Goal: Browse casually

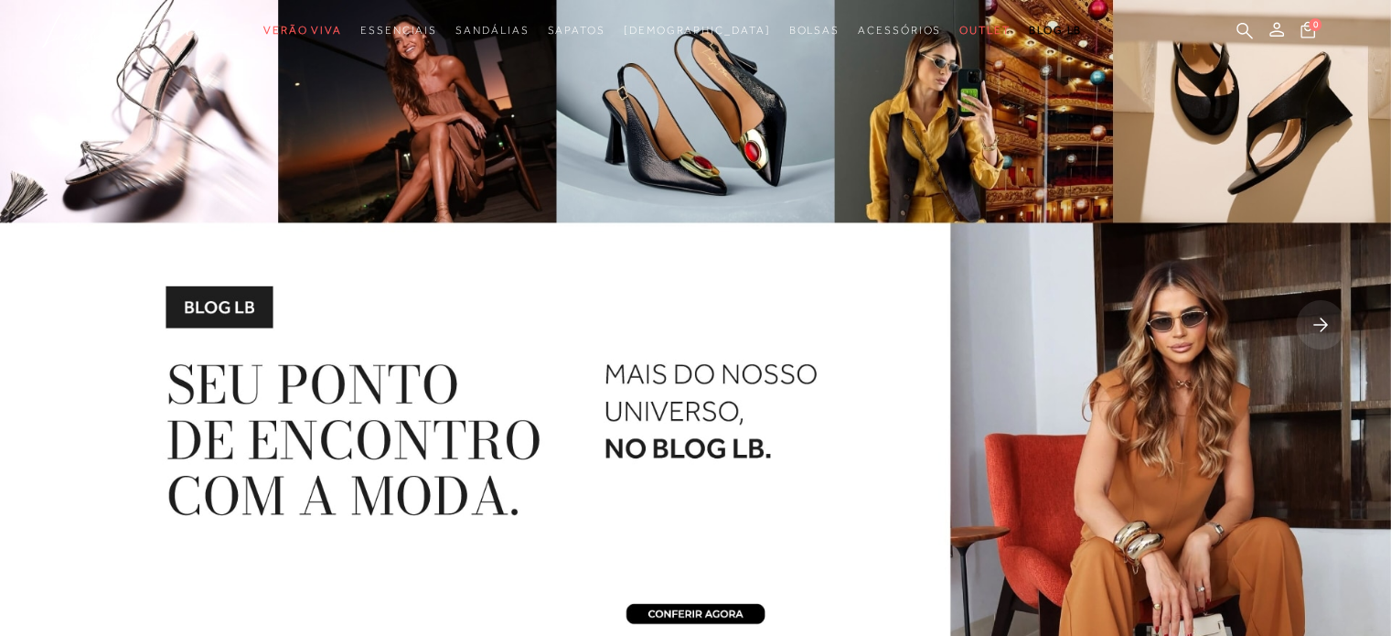
click at [4, 303] on img at bounding box center [695, 326] width 1391 height 653
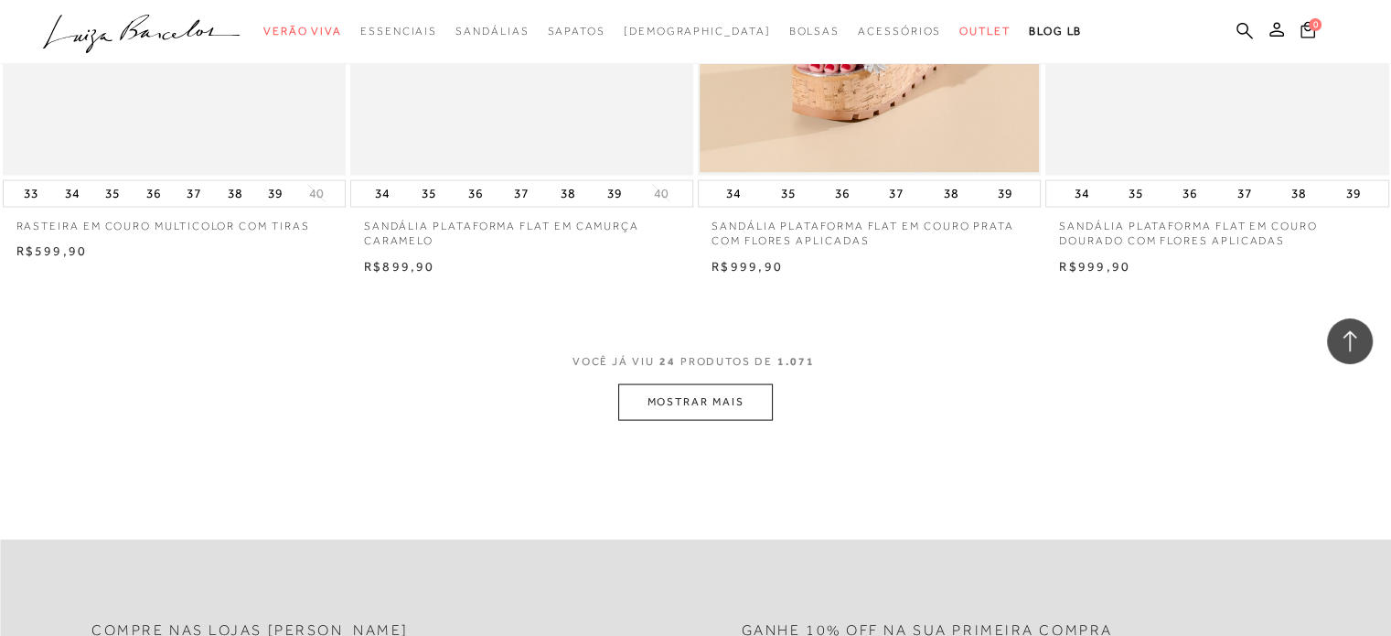
scroll to position [3658, 0]
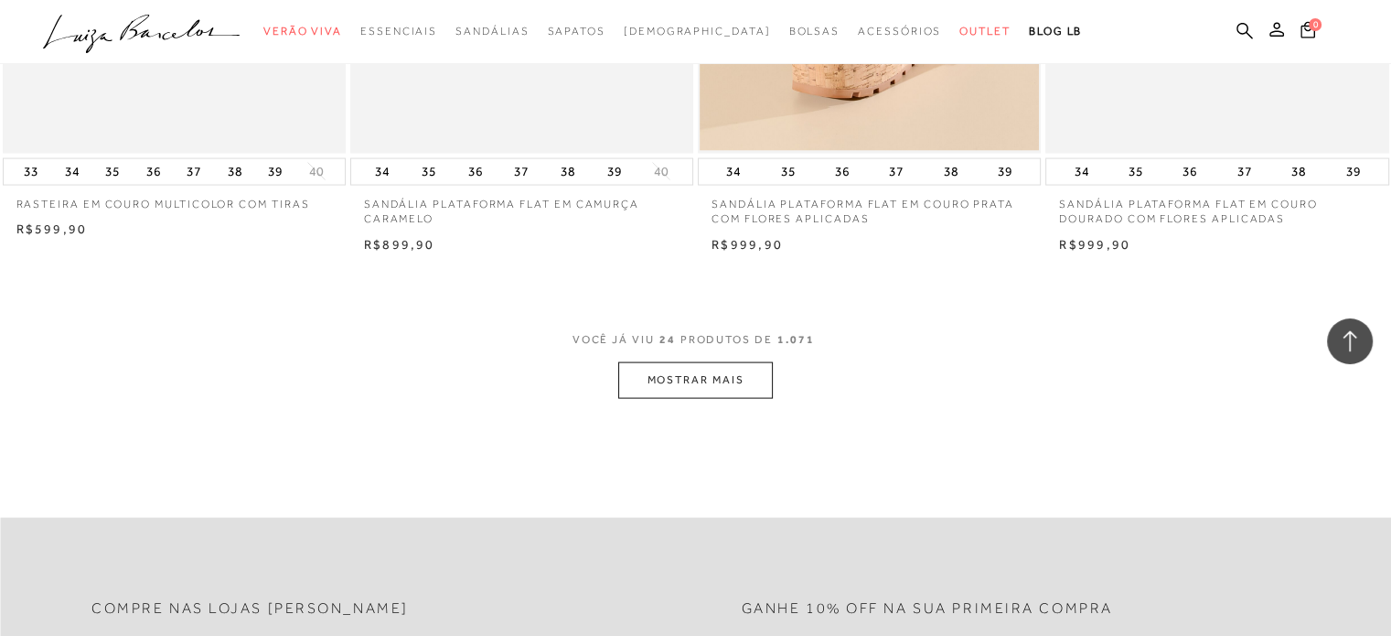
click at [679, 381] on button "MOSTRAR MAIS" at bounding box center [695, 380] width 154 height 36
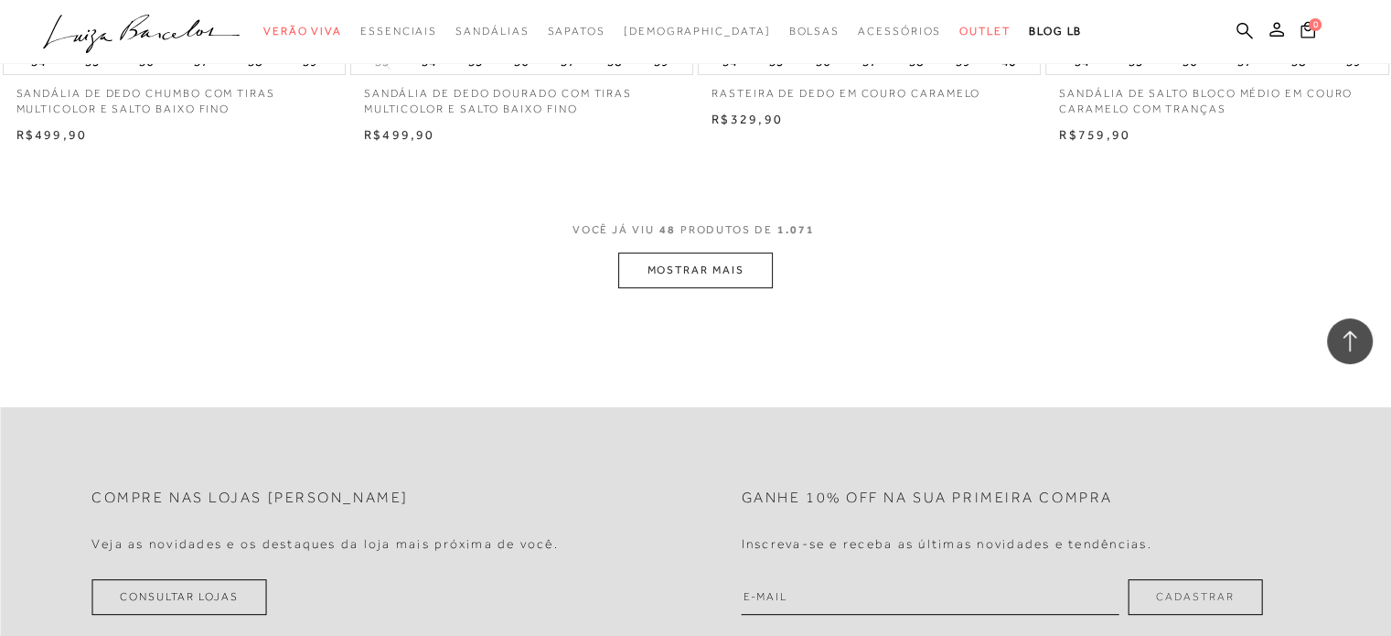
scroll to position [7591, 0]
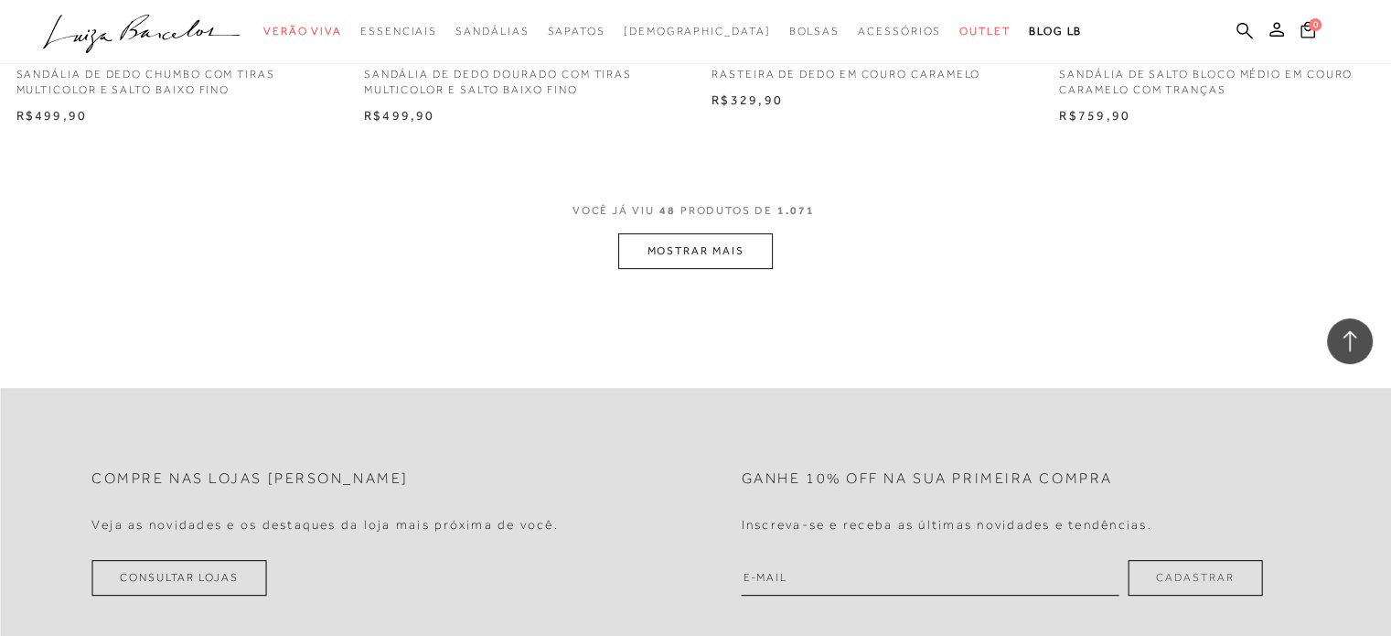
click at [643, 255] on button "MOSTRAR MAIS" at bounding box center [695, 251] width 154 height 36
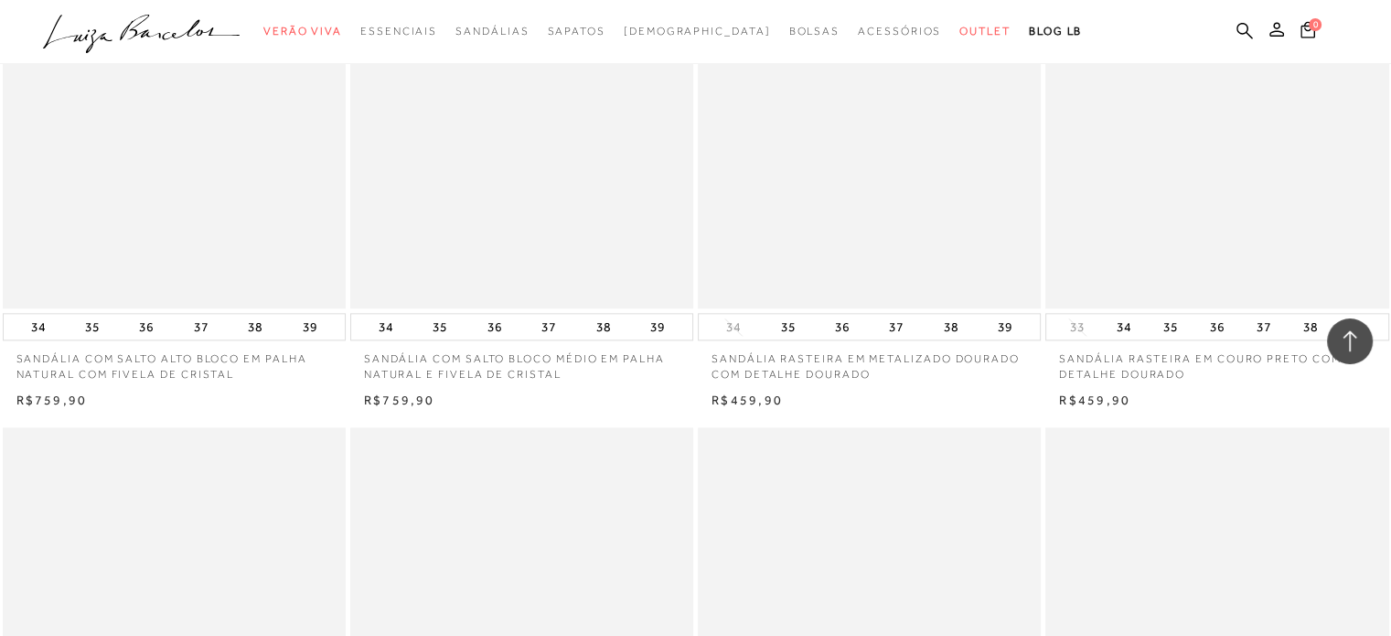
scroll to position [9237, 0]
